Goal: Book appointment/travel/reservation

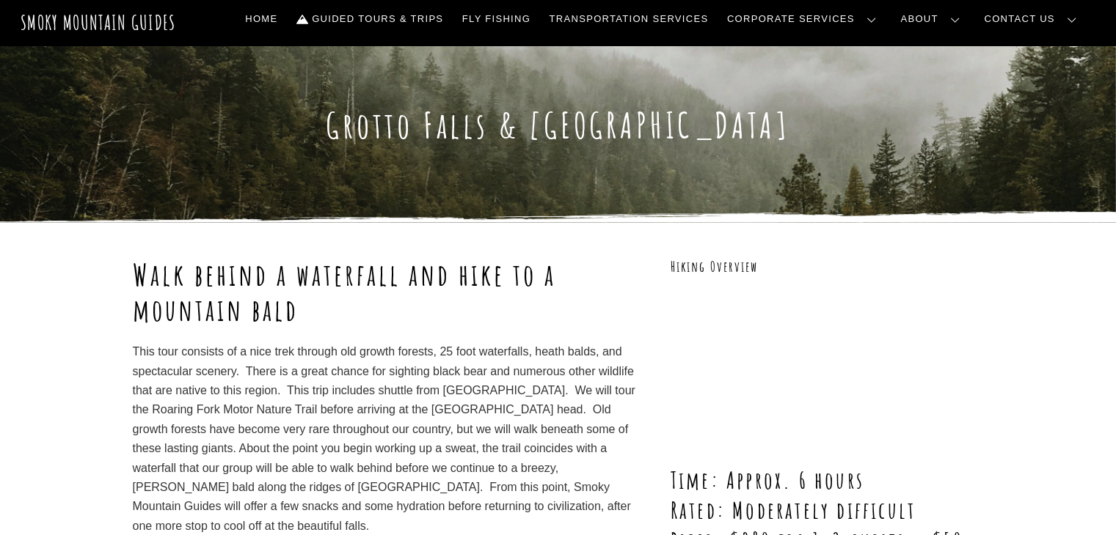
click at [463, 388] on p "This tour consists of a nice trek through old growth forests, 25 foot waterfall…" at bounding box center [388, 440] width 511 height 194
click at [464, 389] on p "This tour consists of a nice trek through old growth forests, 25 foot waterfall…" at bounding box center [388, 440] width 511 height 194
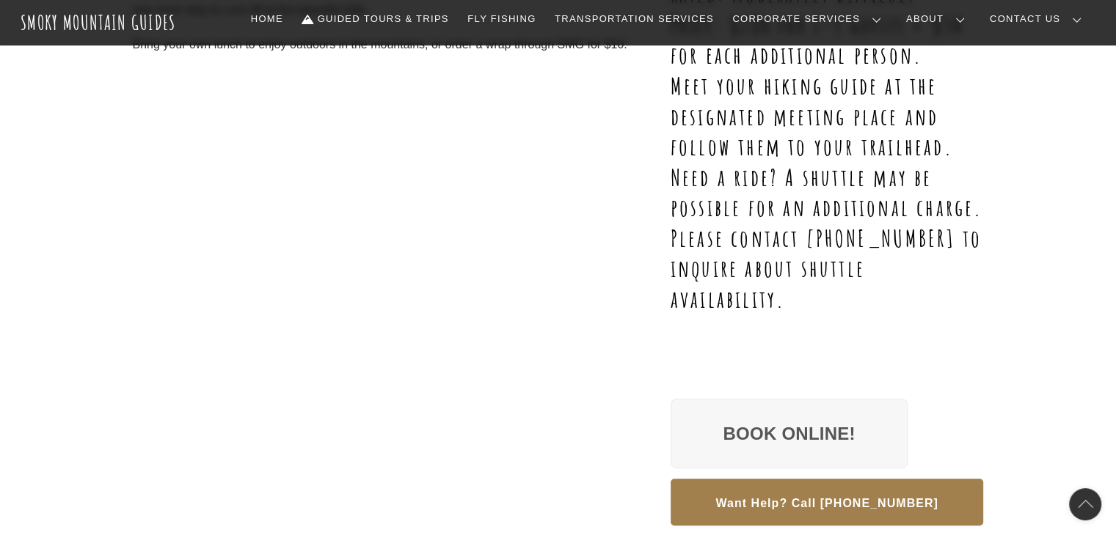
scroll to position [513, 0]
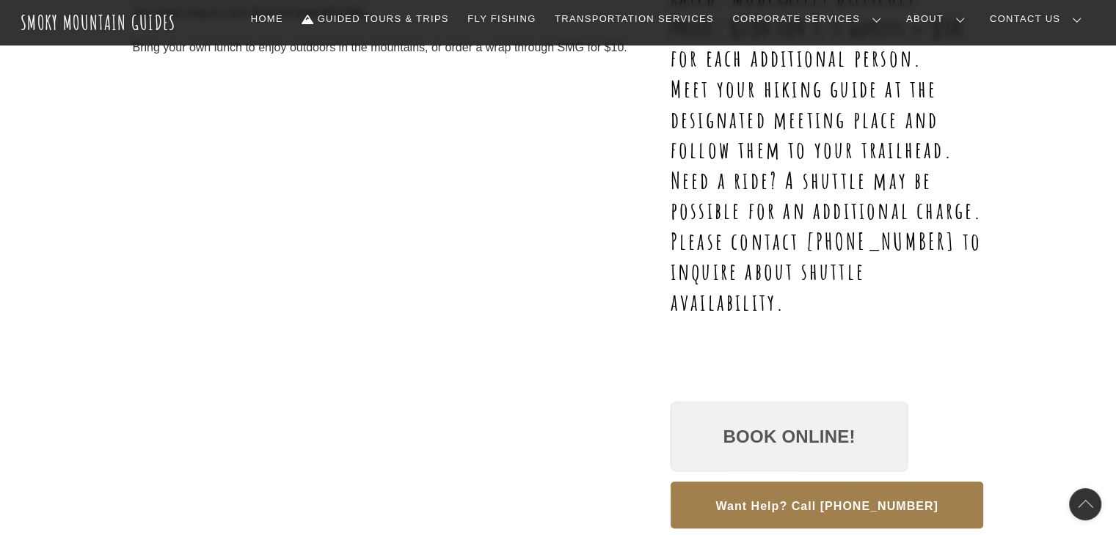
click at [750, 434] on link "Book Online!" at bounding box center [789, 437] width 238 height 70
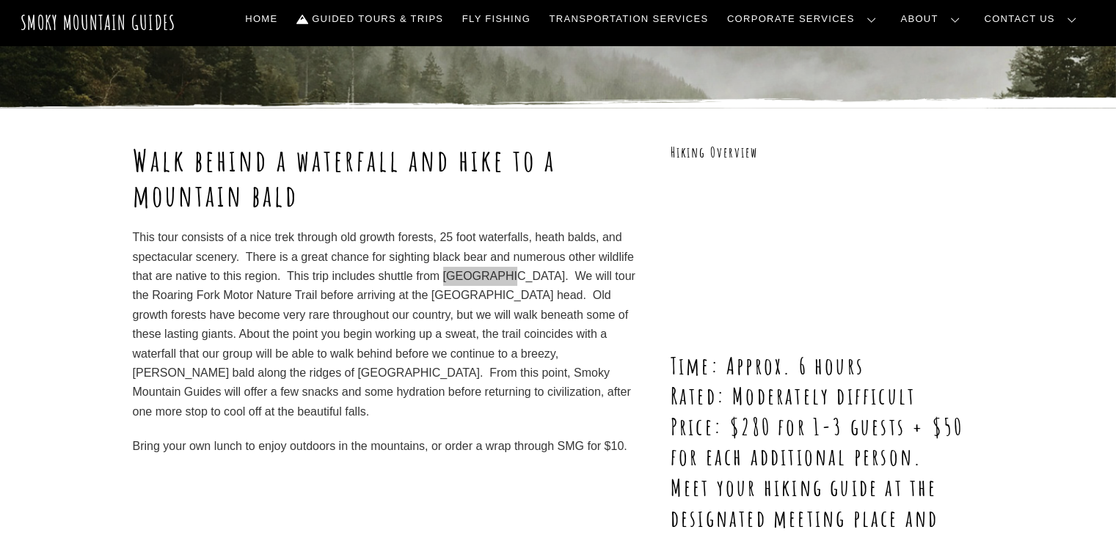
scroll to position [0, 0]
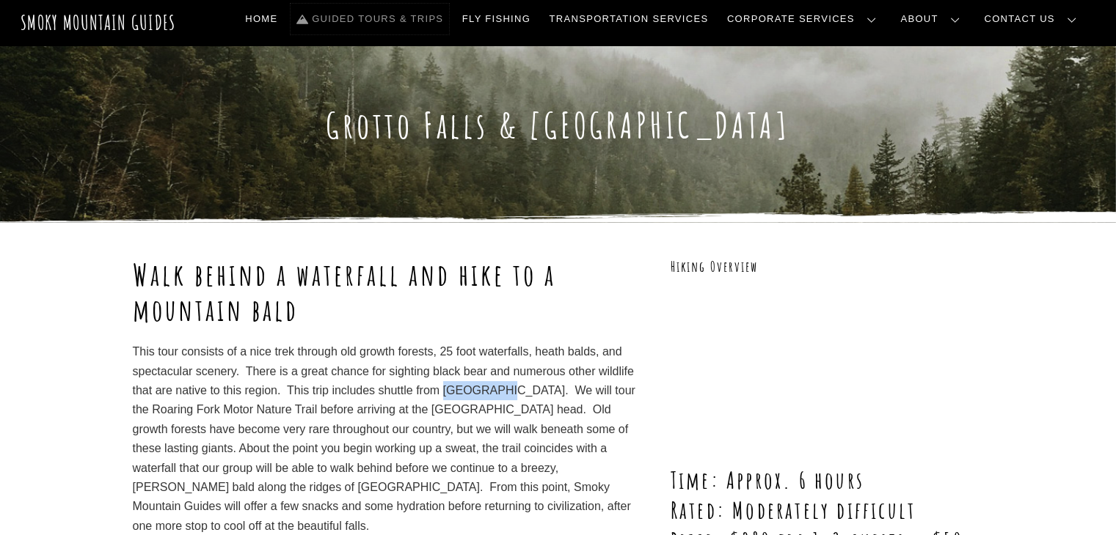
click at [449, 26] on link "Guided Tours & Trips" at bounding box center [369, 19] width 158 height 31
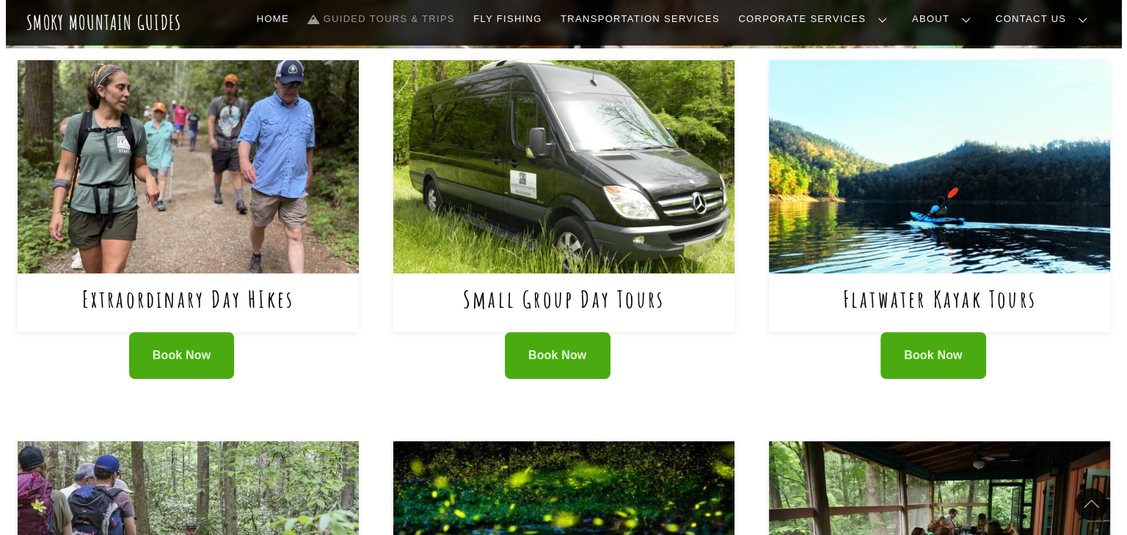
scroll to position [587, 0]
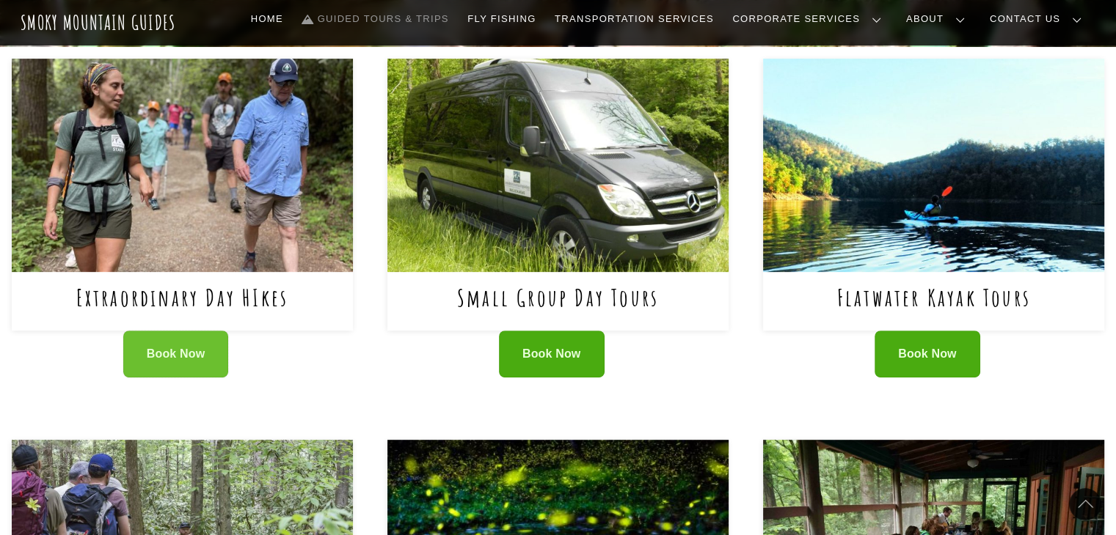
click at [205, 352] on link "Book Now" at bounding box center [176, 355] width 106 height 48
